Goal: Task Accomplishment & Management: Complete application form

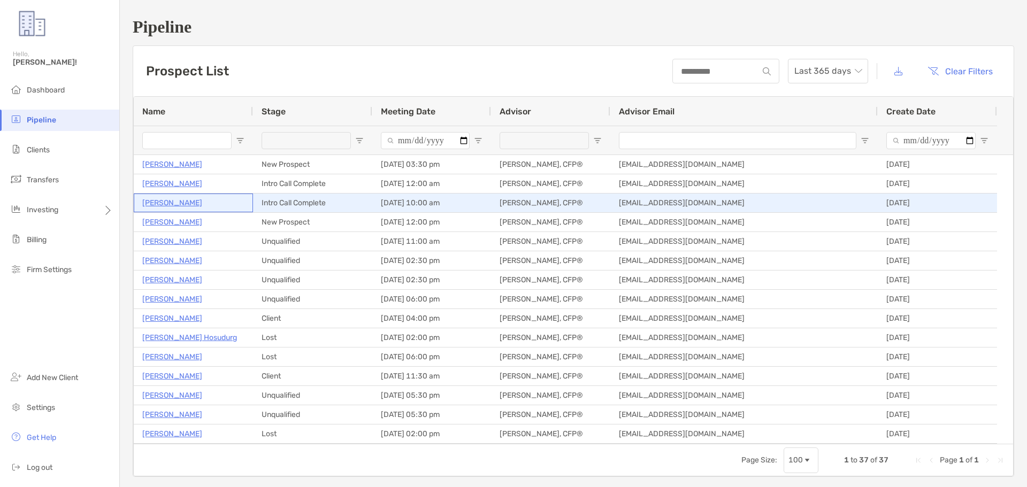
click at [158, 200] on p "[PERSON_NAME]" at bounding box center [172, 202] width 60 height 13
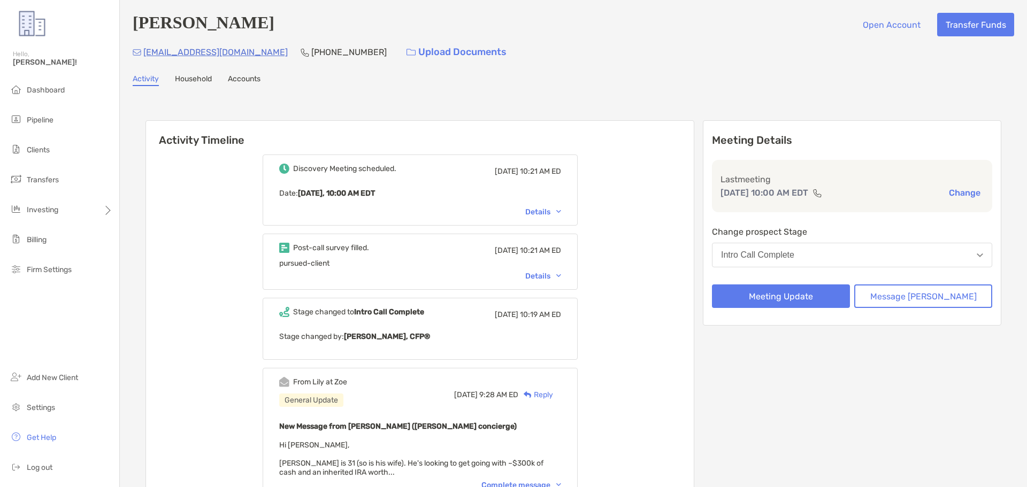
click at [834, 257] on button "Intro Call Complete" at bounding box center [852, 255] width 280 height 25
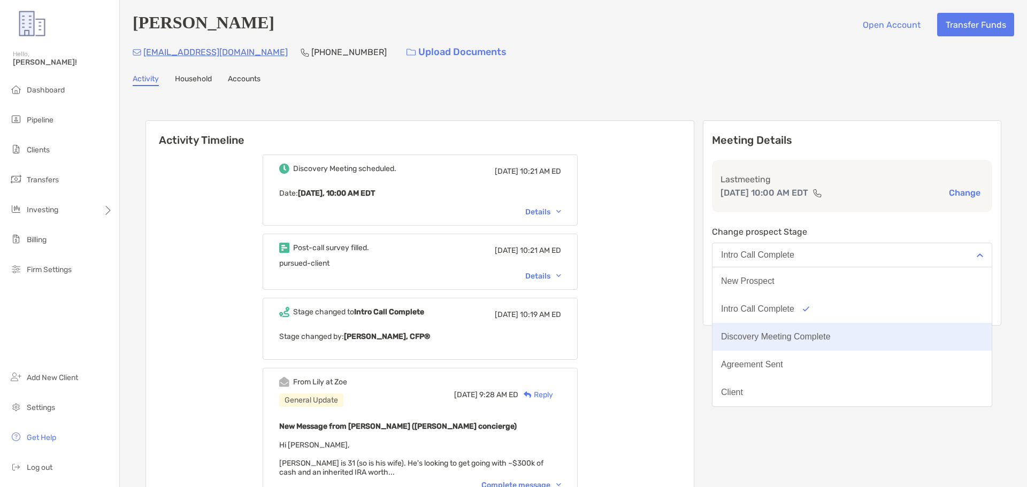
click at [817, 339] on div "Discovery Meeting Complete" at bounding box center [776, 337] width 110 height 10
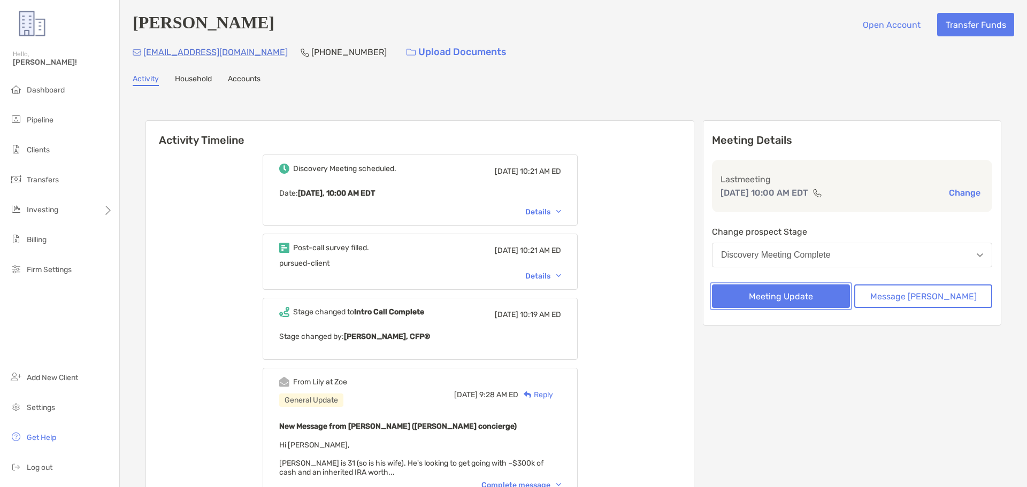
click at [807, 289] on button "Meeting Update" at bounding box center [781, 297] width 138 height 24
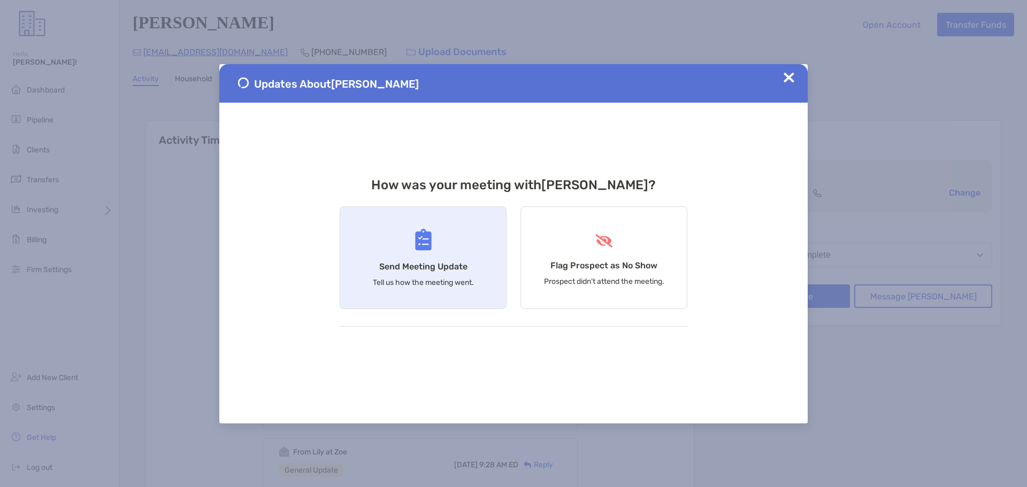
click at [448, 281] on p "Tell us how the meeting went." at bounding box center [423, 282] width 101 height 9
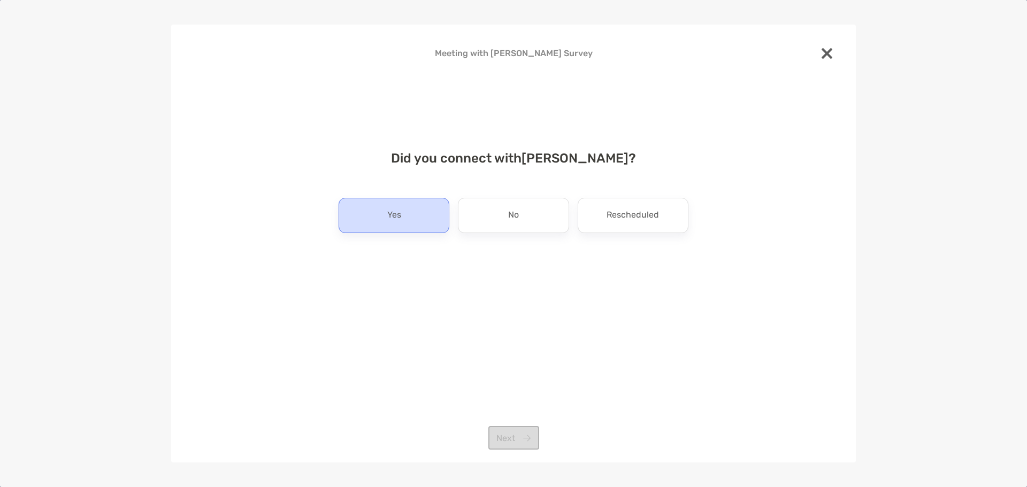
click at [432, 222] on div "Yes" at bounding box center [394, 215] width 111 height 35
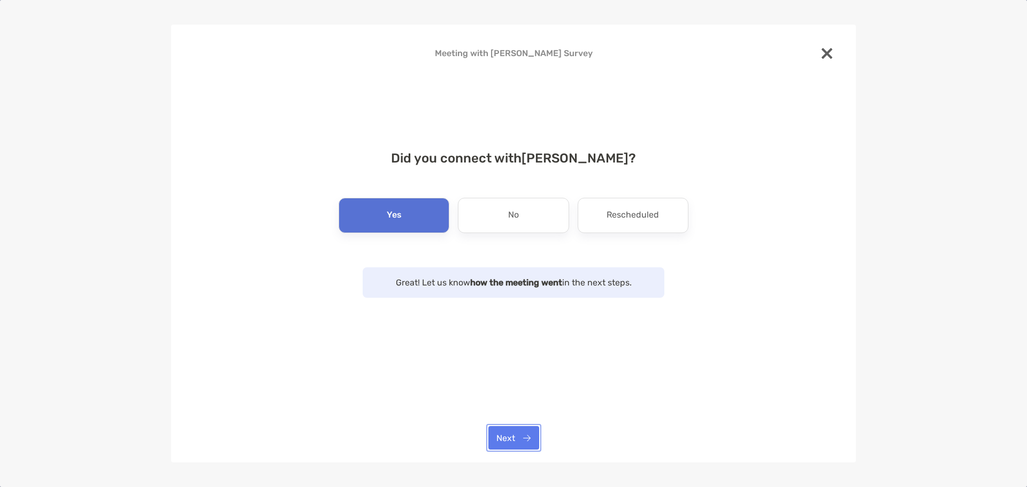
click at [510, 429] on button "Next" at bounding box center [513, 438] width 51 height 24
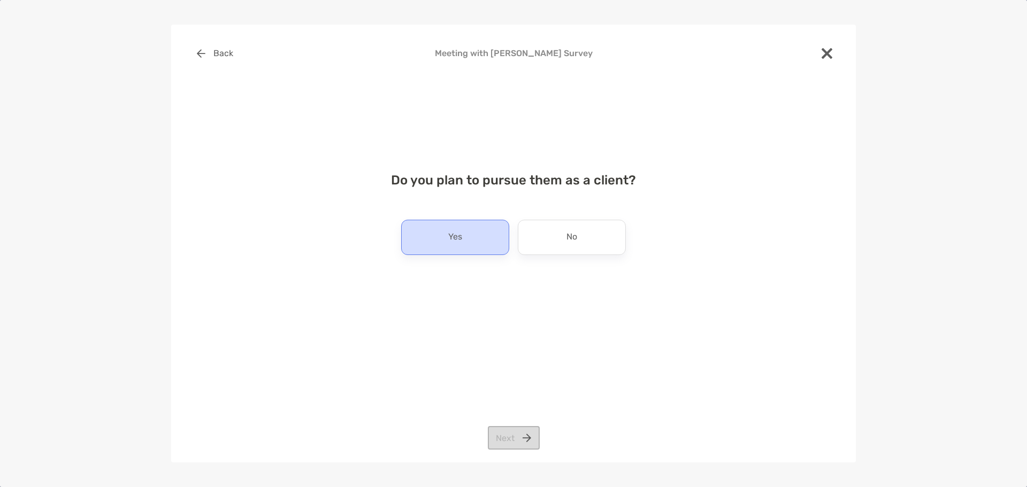
click at [433, 237] on div "Yes" at bounding box center [455, 237] width 108 height 35
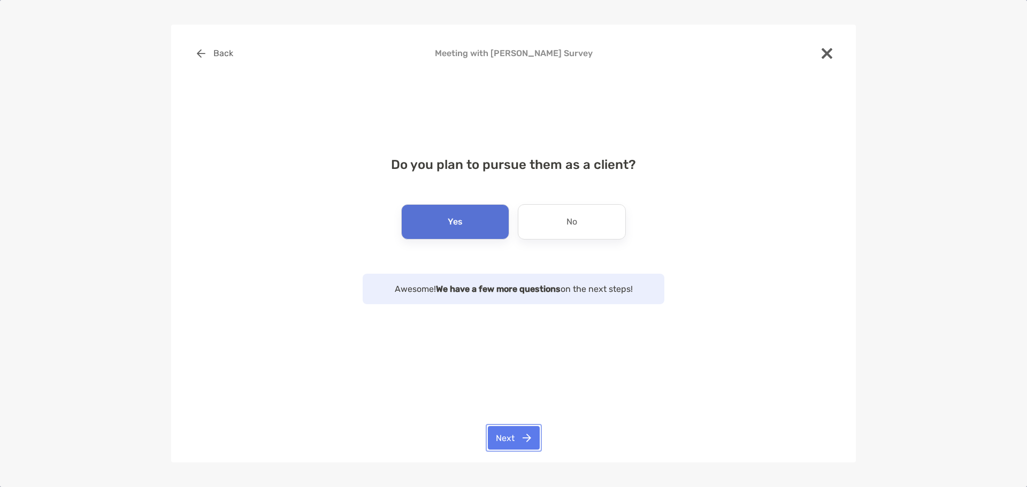
click at [503, 438] on button "Next" at bounding box center [514, 438] width 52 height 24
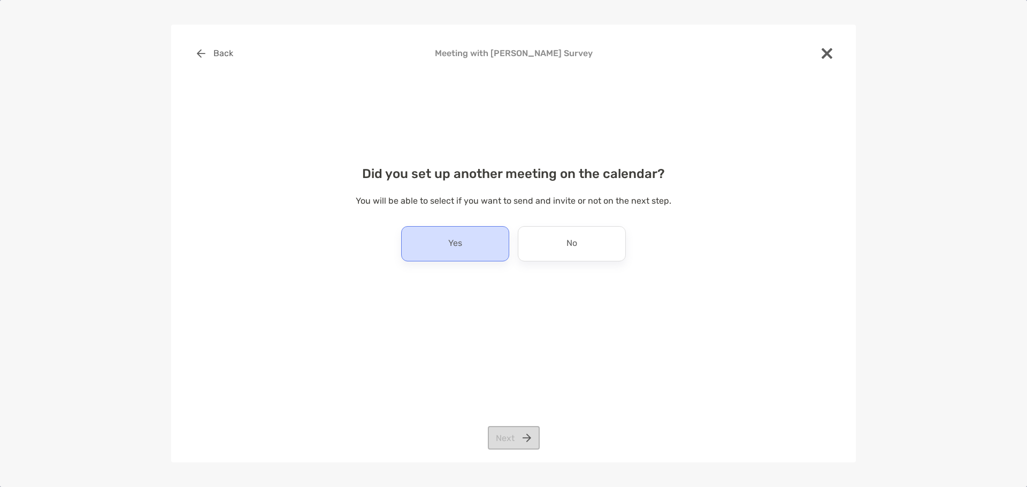
click at [453, 246] on p "Yes" at bounding box center [455, 243] width 14 height 17
drag, startPoint x: 524, startPoint y: 442, endPoint x: 618, endPoint y: 336, distance: 141.6
click at [618, 336] on div "Back Meeting with [PERSON_NAME] Survey Did you set up another meeting on the ca…" at bounding box center [513, 212] width 650 height 341
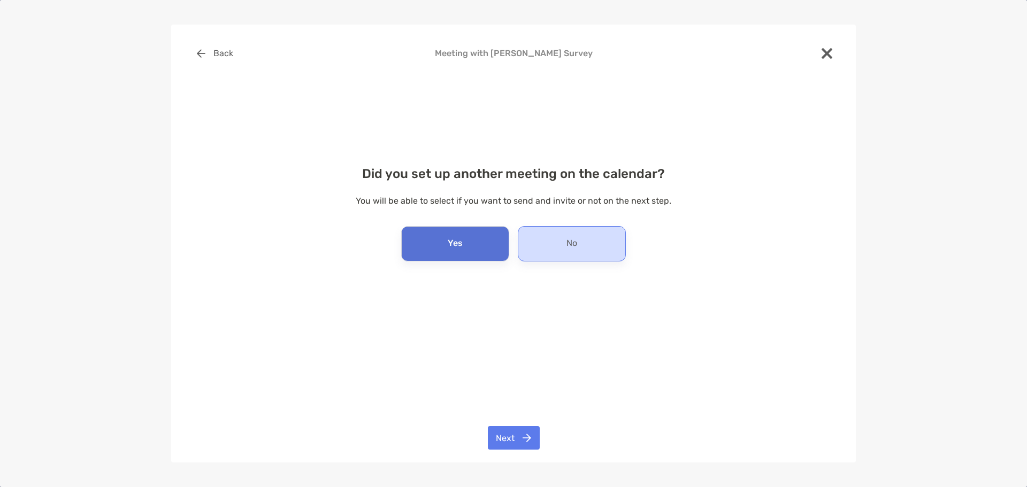
click at [574, 238] on p "No" at bounding box center [571, 243] width 11 height 17
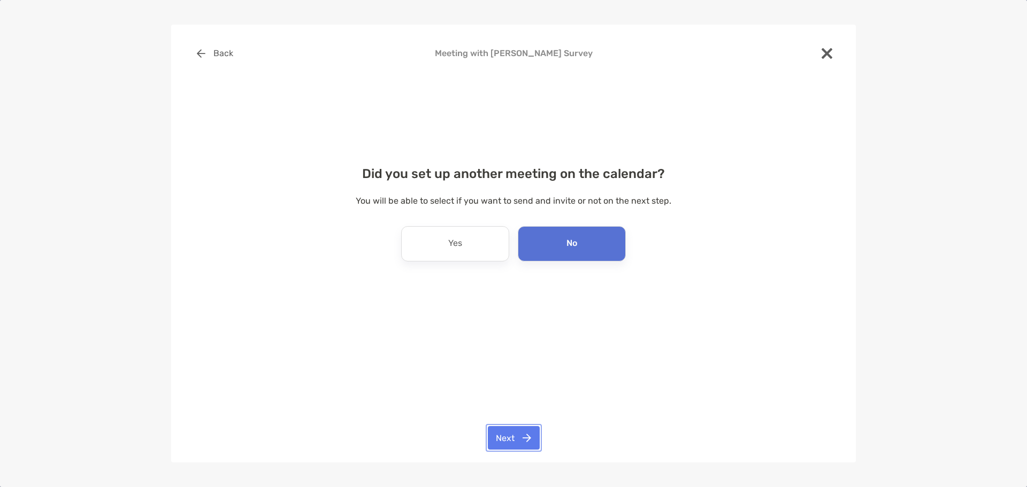
click at [510, 443] on button "Next" at bounding box center [514, 438] width 52 height 24
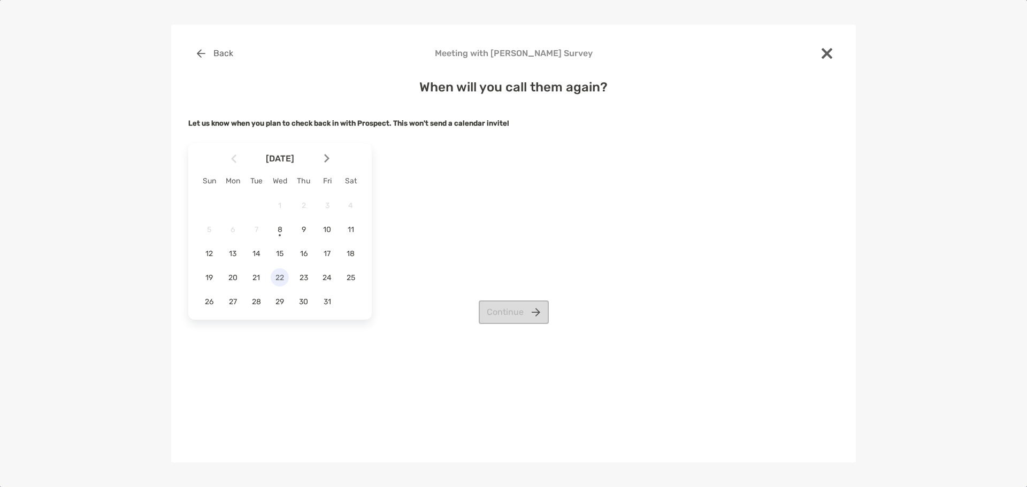
click at [281, 271] on div "22" at bounding box center [280, 277] width 18 height 18
click at [488, 305] on button "Continue" at bounding box center [514, 313] width 70 height 24
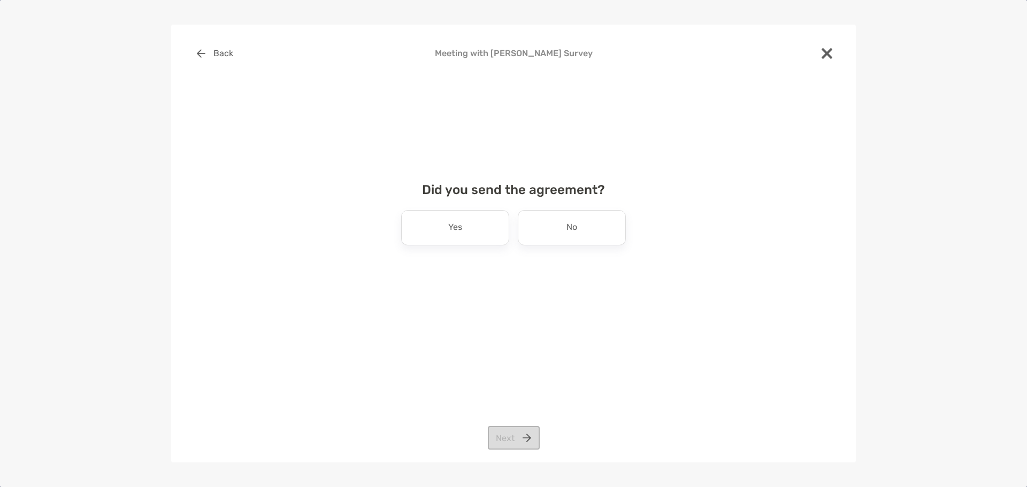
drag, startPoint x: 501, startPoint y: 228, endPoint x: 589, endPoint y: 261, distance: 94.6
click at [589, 261] on div "Did you send the agreement? Yes No Next" at bounding box center [513, 225] width 650 height 110
click at [570, 226] on p "No" at bounding box center [571, 227] width 11 height 17
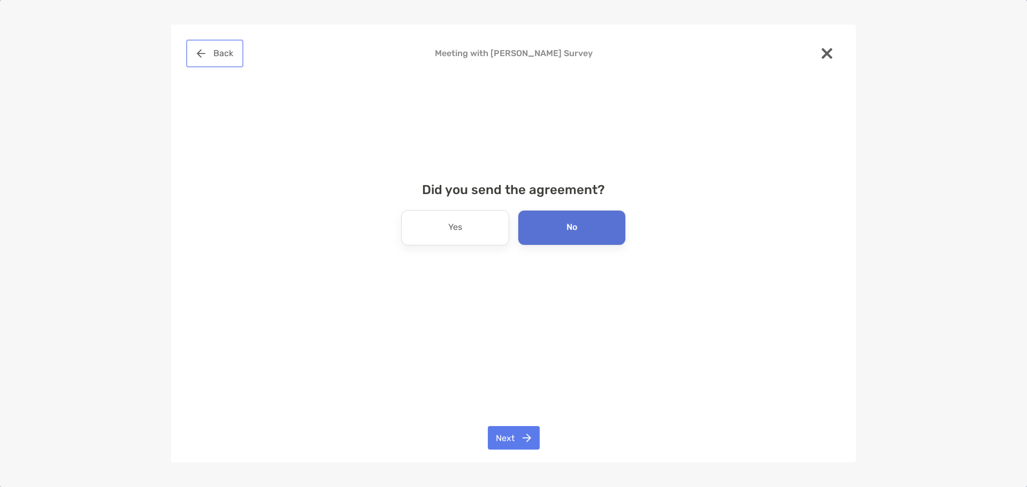
click at [216, 53] on button "Back" at bounding box center [214, 54] width 53 height 24
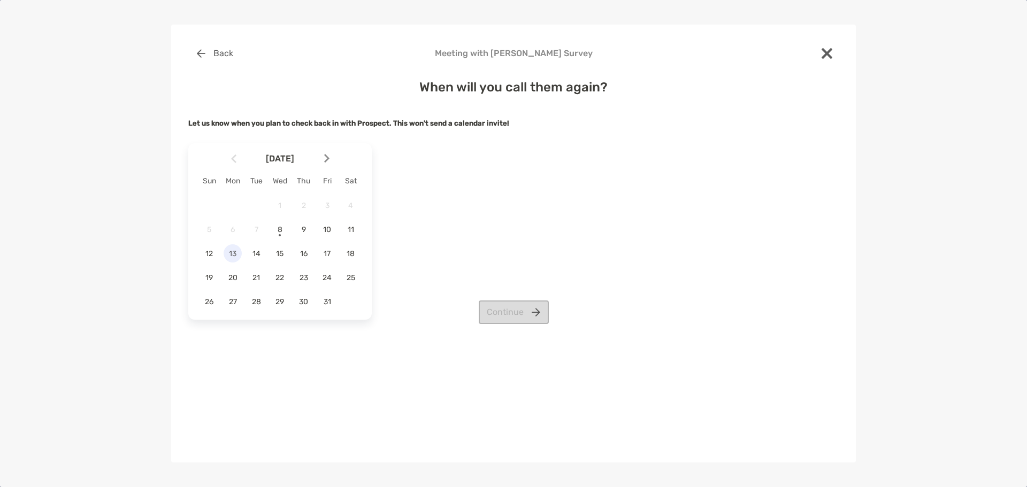
click at [236, 253] on span "13" at bounding box center [233, 253] width 18 height 9
click at [521, 311] on button "Continue" at bounding box center [514, 313] width 70 height 24
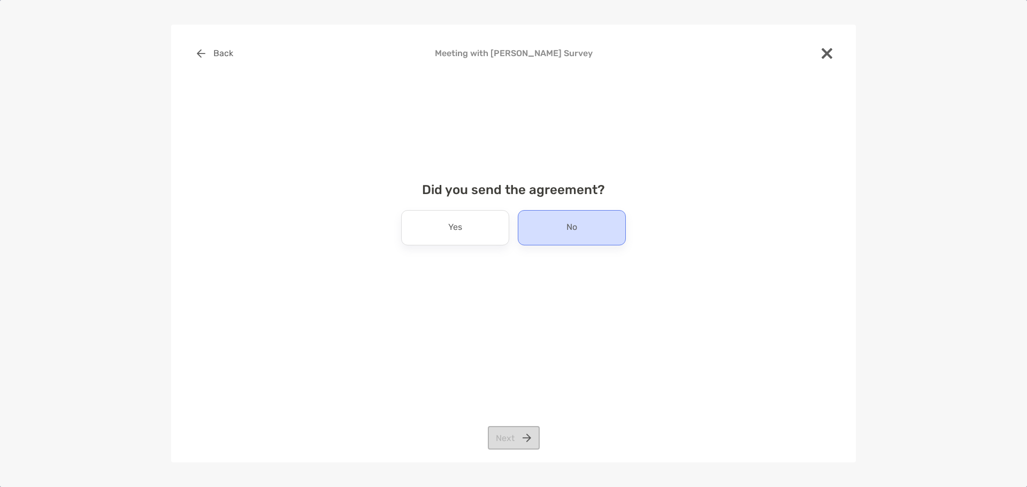
click at [533, 236] on div "No" at bounding box center [572, 227] width 108 height 35
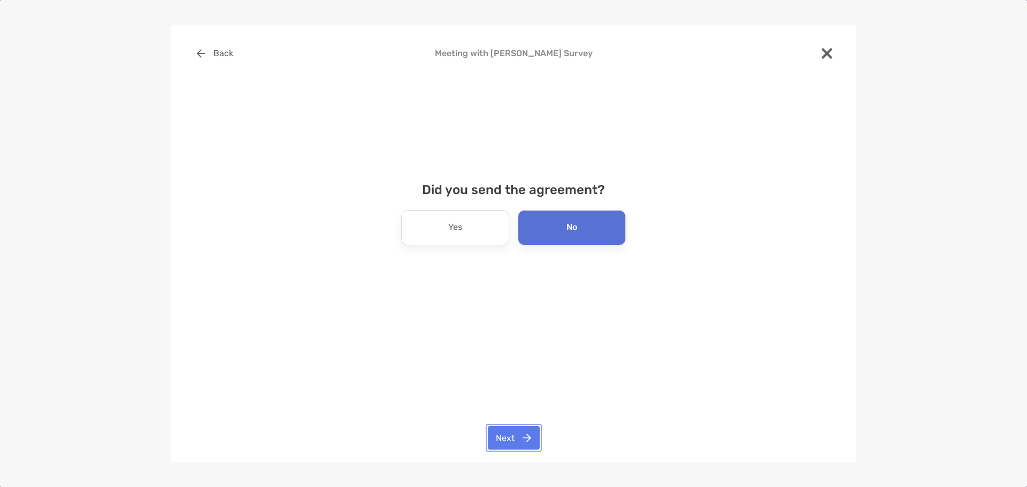
click at [516, 446] on button "Next" at bounding box center [514, 438] width 52 height 24
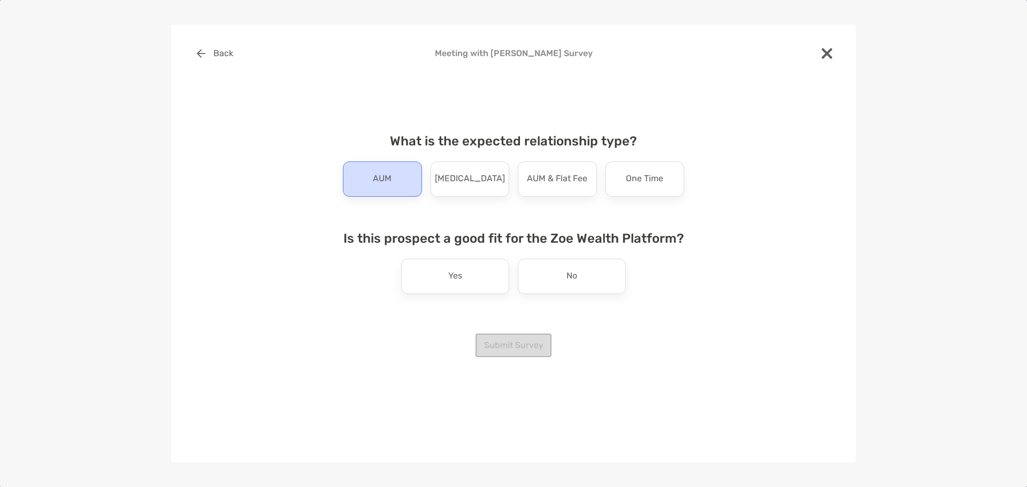
click at [413, 181] on div "AUM" at bounding box center [382, 179] width 79 height 35
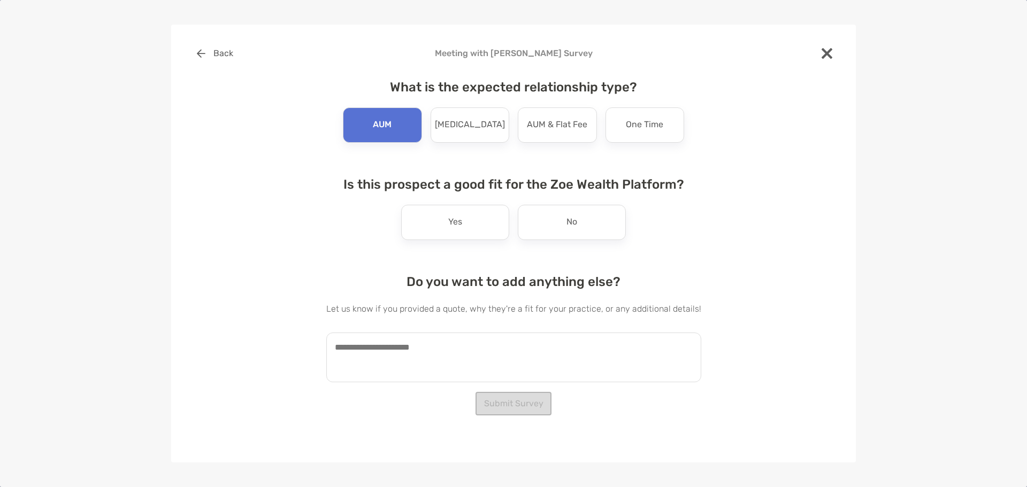
click at [456, 203] on div "Is this prospect a good fit for the Zoe Wealth Platform? Yes No" at bounding box center [513, 208] width 375 height 63
click at [457, 222] on p "Yes" at bounding box center [455, 222] width 14 height 17
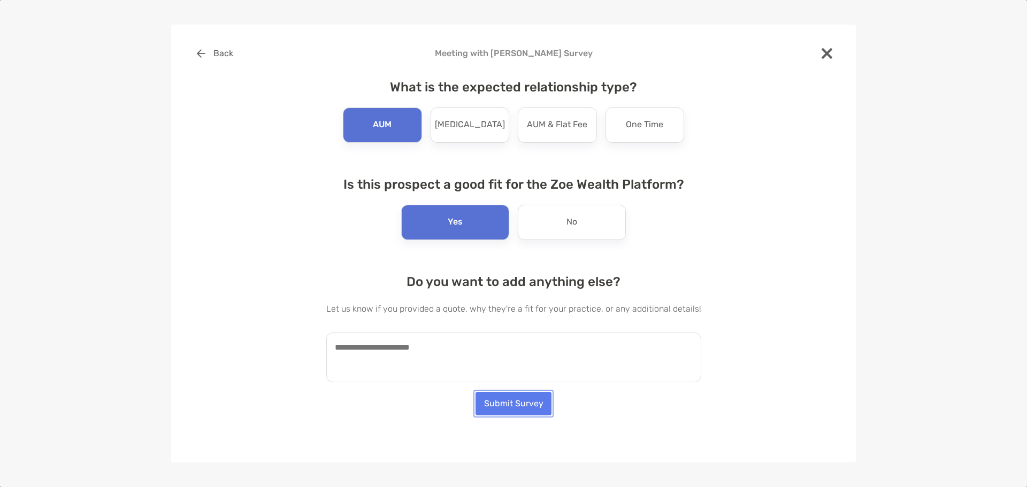
click at [521, 403] on button "Submit Survey" at bounding box center [513, 404] width 76 height 24
